Goal: Transaction & Acquisition: Obtain resource

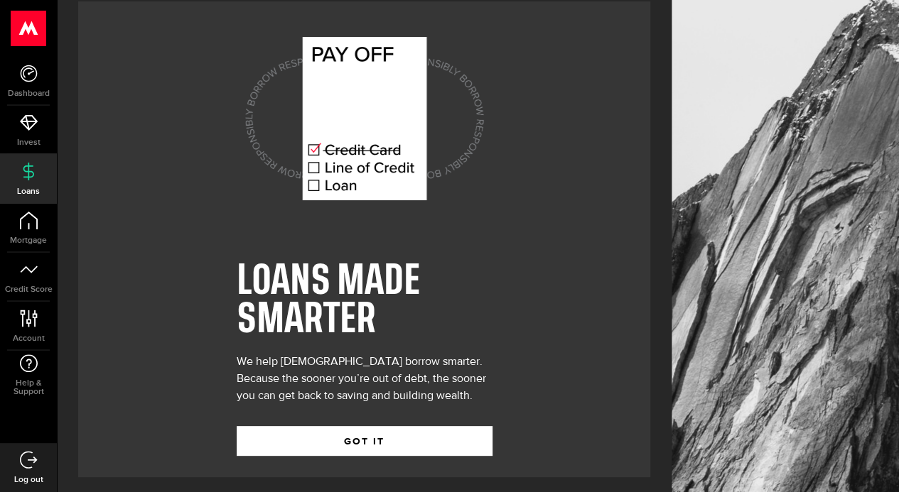
scroll to position [21, 0]
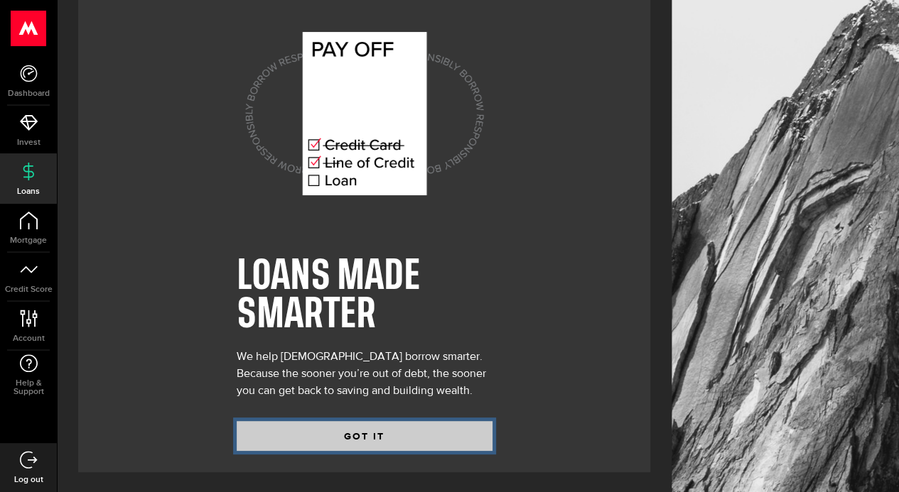
click at [393, 438] on button "GOT IT" at bounding box center [365, 436] width 256 height 30
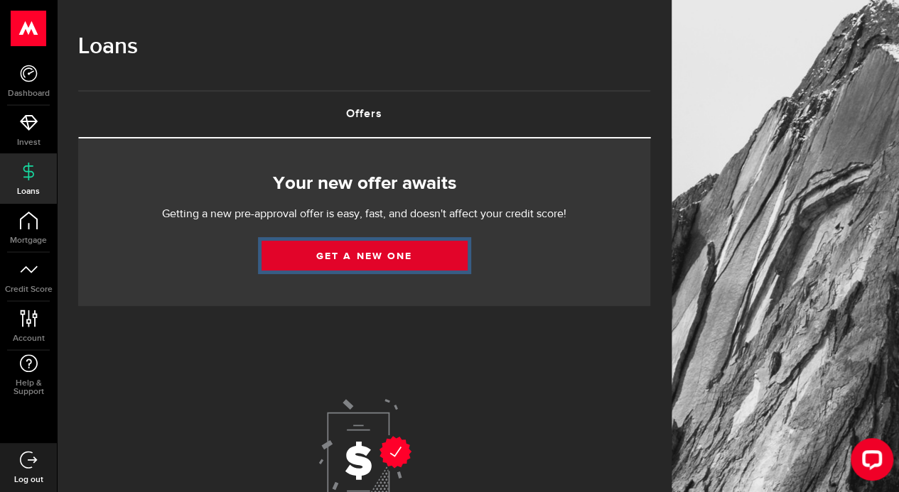
click at [387, 259] on link "Get a new one" at bounding box center [364, 256] width 206 height 30
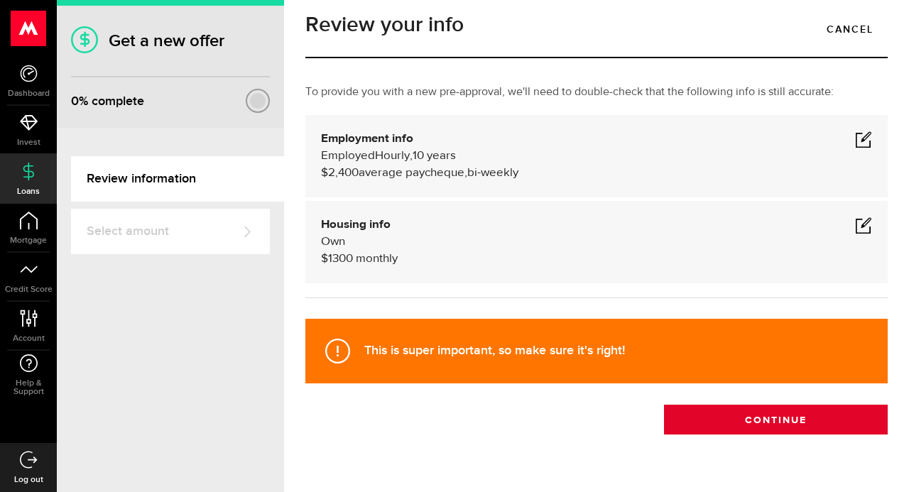
scroll to position [47, 0]
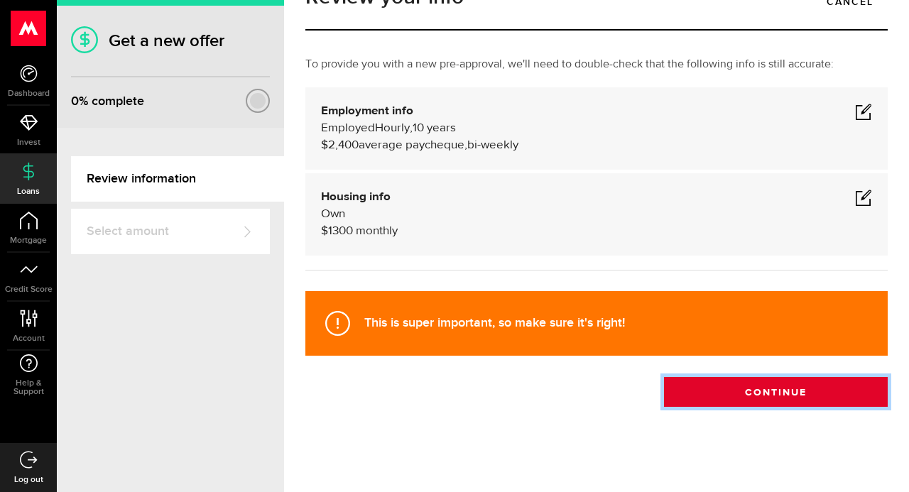
click at [754, 396] on button "Continue" at bounding box center [776, 392] width 224 height 30
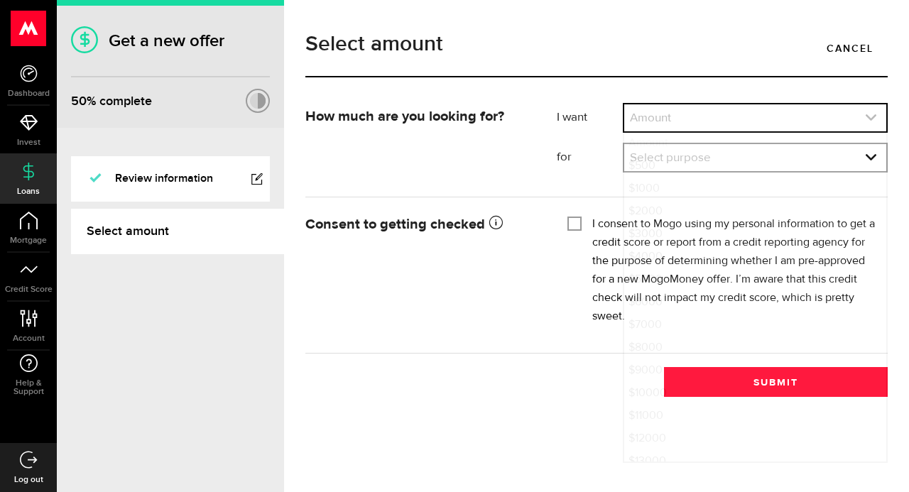
click at [720, 119] on link "expand select" at bounding box center [756, 117] width 262 height 27
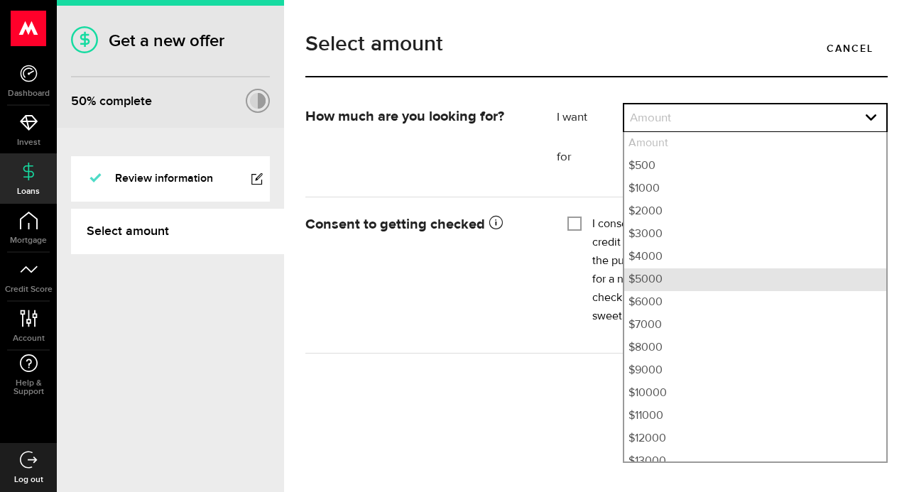
click at [681, 278] on li "$5000" at bounding box center [756, 280] width 262 height 23
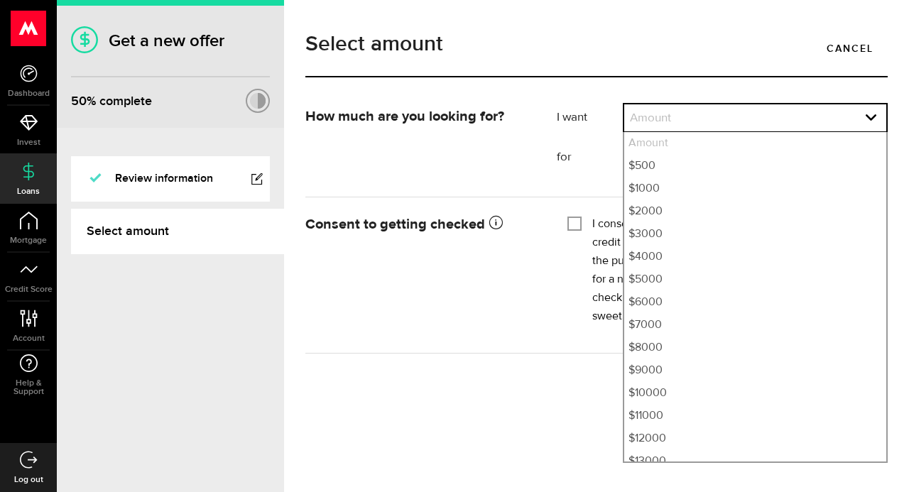
select select "5000"
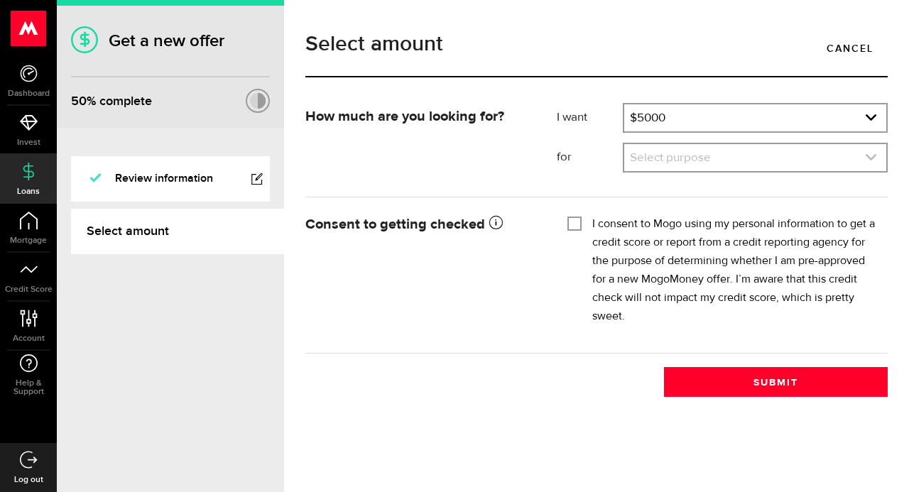
click at [678, 160] on link "expand select" at bounding box center [756, 157] width 262 height 27
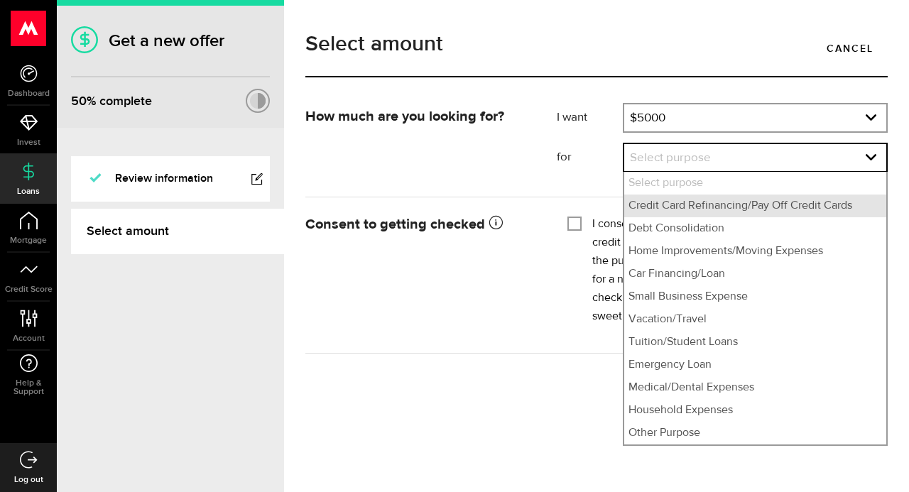
click at [681, 207] on li "Credit Card Refinancing/Pay Off Credit Cards" at bounding box center [756, 206] width 262 height 23
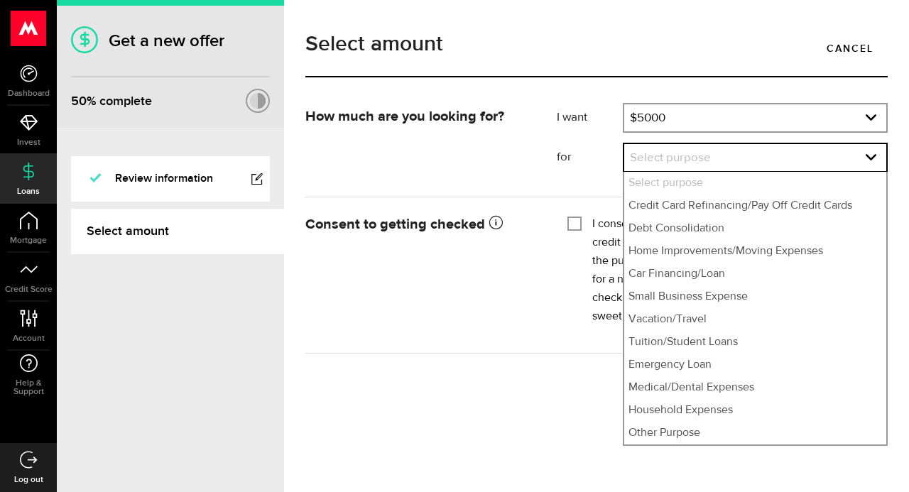
select select "Credit Card Refinancing/Pay Off Credit Cards"
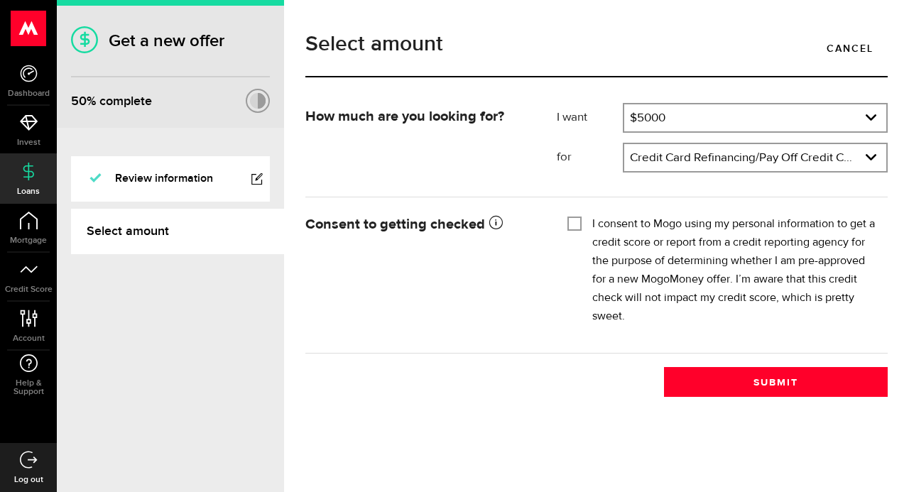
click at [571, 231] on div "I consent to Mogo using my personal information to get a credit score or report…" at bounding box center [723, 270] width 310 height 111
click at [573, 222] on input "I consent to Mogo using my personal information to get a credit score or report…" at bounding box center [575, 222] width 14 height 14
checkbox input "true"
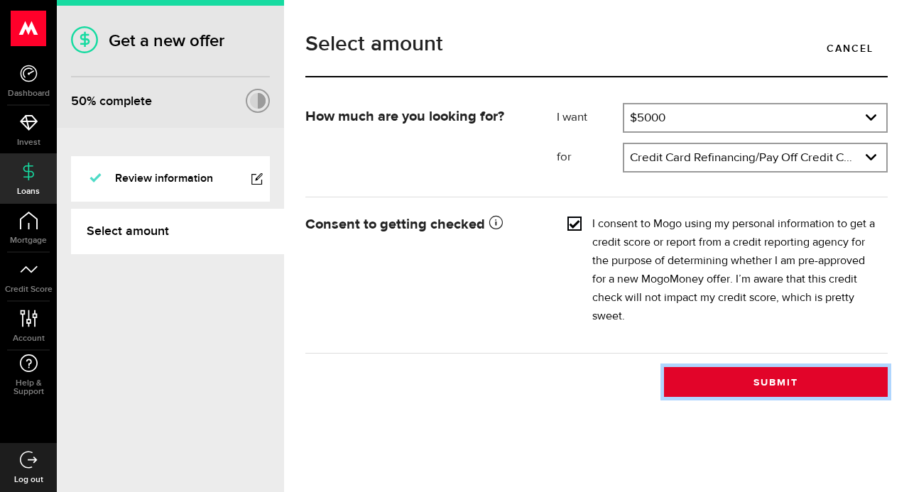
click at [752, 379] on button "Submit" at bounding box center [776, 382] width 224 height 30
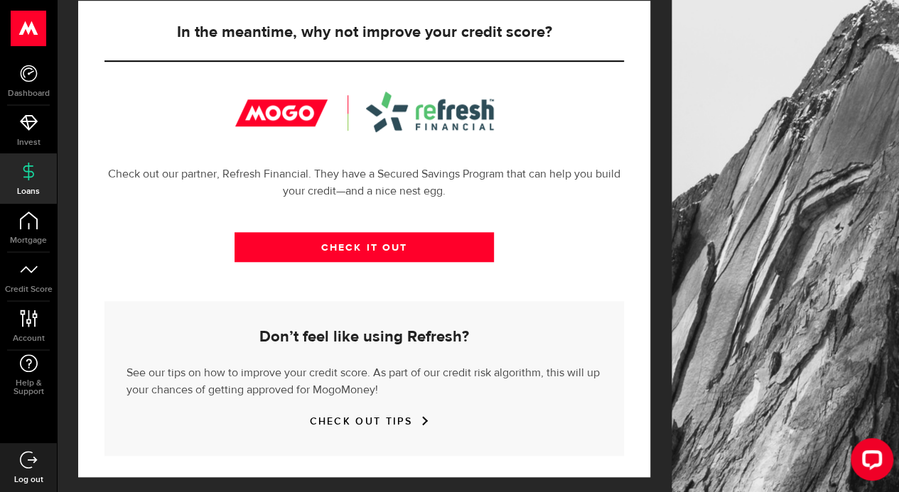
scroll to position [492, 0]
